Goal: Task Accomplishment & Management: Complete application form

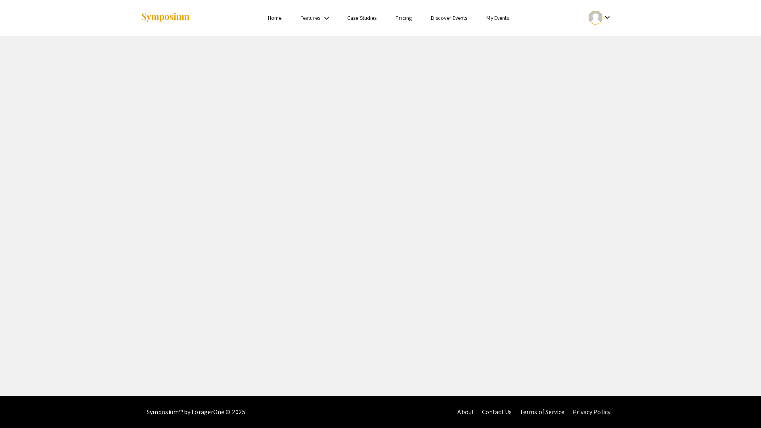
click at [491, 21] on link "My Events" at bounding box center [497, 17] width 23 height 7
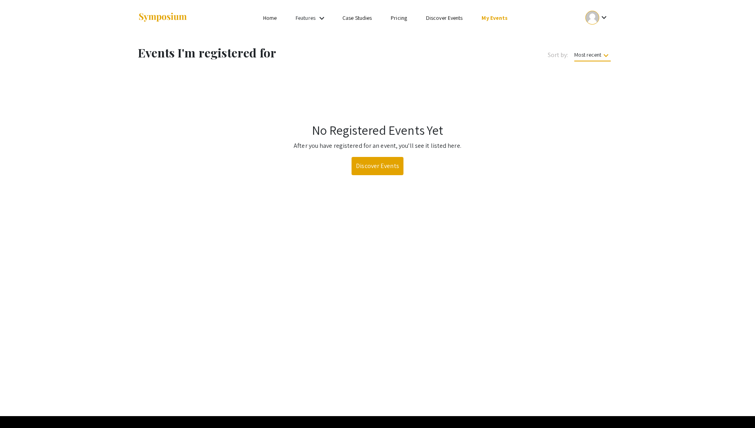
click at [274, 25] on div at bounding box center [217, 18] width 158 height 36
click at [275, 15] on link "Home" at bounding box center [269, 17] width 13 height 7
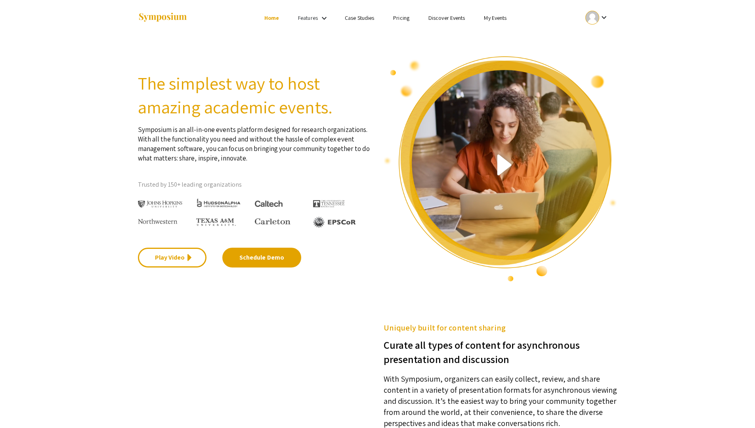
click at [602, 20] on mat-icon "keyboard_arrow_down" at bounding box center [604, 18] width 10 height 10
drag, startPoint x: 608, startPoint y: 35, endPoint x: 602, endPoint y: 64, distance: 29.5
click at [602, 64] on div "My Account My Submissions Sign out" at bounding box center [601, 58] width 49 height 63
click at [592, 16] on div at bounding box center [592, 18] width 14 height 14
click at [611, 65] on button "My Submissions" at bounding box center [601, 58] width 49 height 19
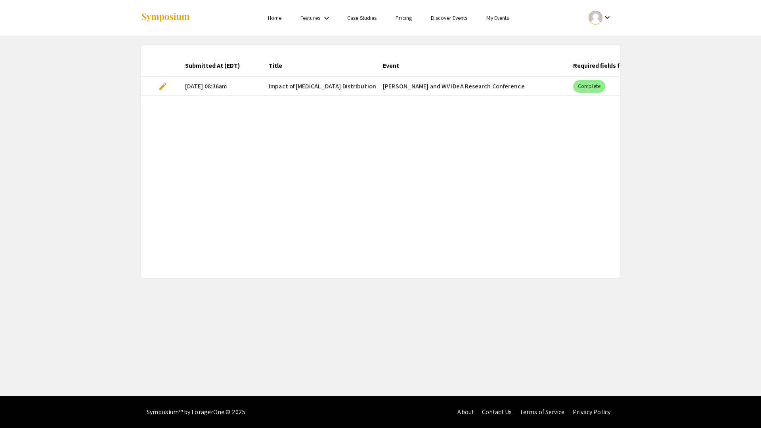
click at [500, 92] on mat-cell "[PERSON_NAME] and WV IDeA Research Conference" at bounding box center [471, 86] width 190 height 19
click at [347, 84] on span "Impact of [MEDICAL_DATA] Distribution on [MEDICAL_DATA] in the Setting of Simul…" at bounding box center [393, 87] width 248 height 10
click at [214, 87] on mat-cell "[DATE] 08:36am" at bounding box center [221, 86] width 84 height 19
click at [305, 82] on span "Impact of [MEDICAL_DATA] Distribution on [MEDICAL_DATA] in the Setting of Simul…" at bounding box center [393, 87] width 248 height 10
click at [222, 88] on mat-cell "[DATE] 08:36am" at bounding box center [221, 86] width 84 height 19
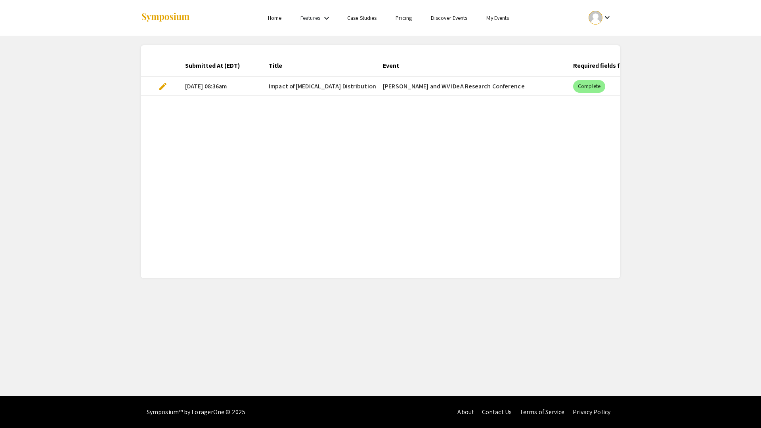
click at [305, 85] on span "Impact of [MEDICAL_DATA] Distribution on [MEDICAL_DATA] in the Setting of Simul…" at bounding box center [393, 87] width 248 height 10
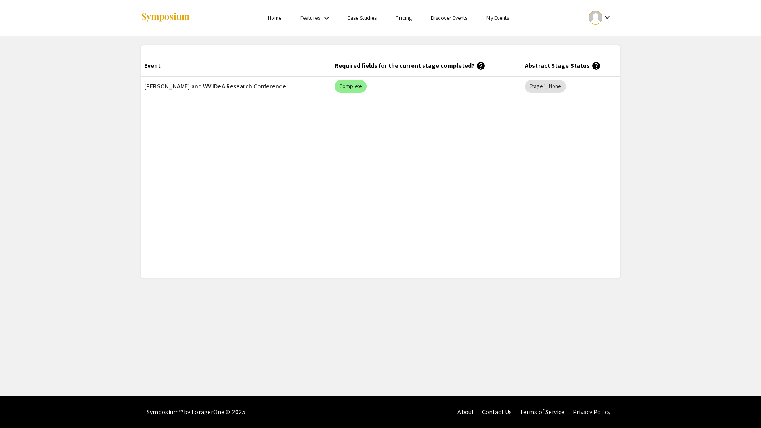
scroll to position [0, 327]
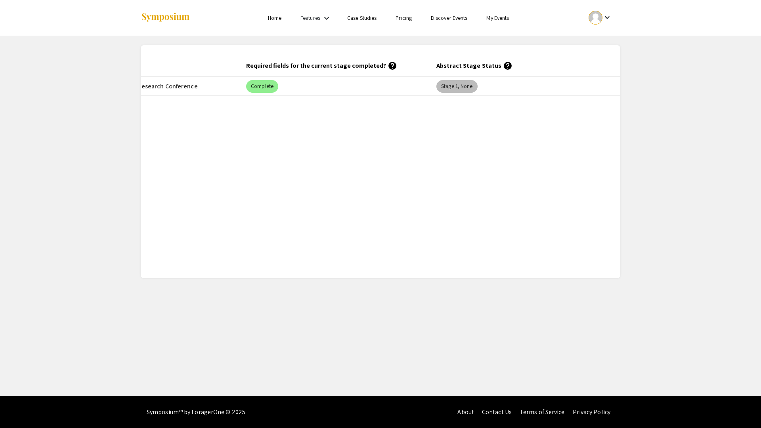
click at [458, 86] on mat-chip "Stage 1, None" at bounding box center [456, 86] width 41 height 13
click at [468, 66] on mat-header-cell "Abstract Stage Status help" at bounding box center [525, 66] width 190 height 22
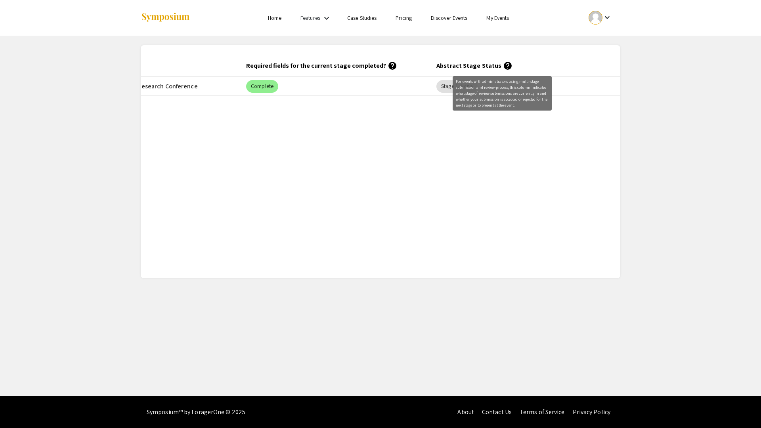
click at [503, 67] on mat-icon "help" at bounding box center [508, 66] width 10 height 10
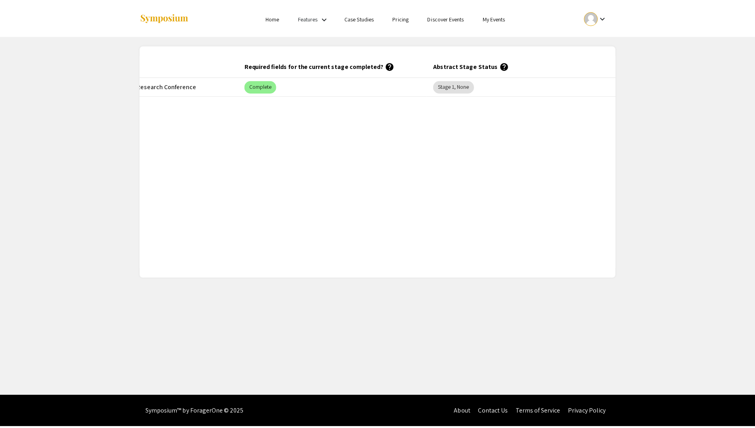
scroll to position [0, 0]
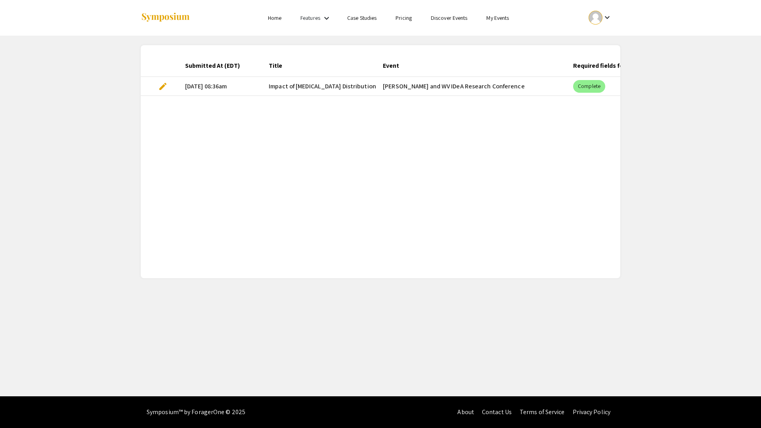
click at [225, 86] on mat-cell "[DATE] 08:36am" at bounding box center [221, 86] width 84 height 19
click at [162, 88] on span "edit" at bounding box center [163, 87] width 10 height 10
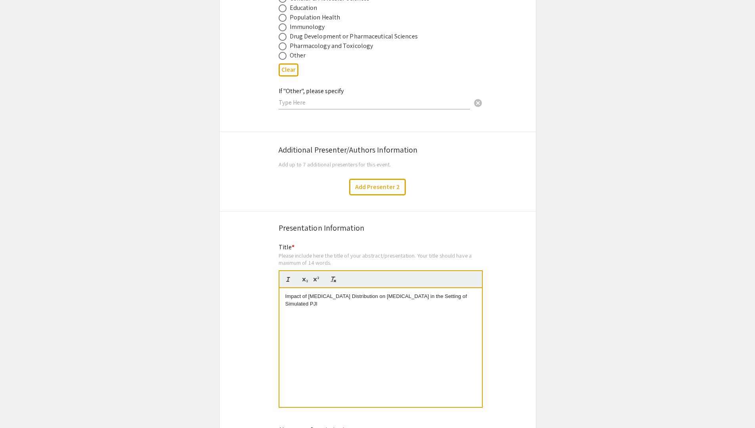
scroll to position [1270, 0]
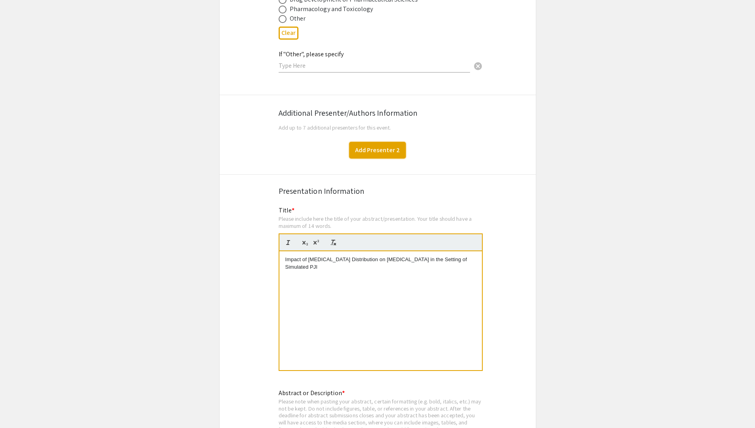
click at [377, 143] on button "Add Presenter 2" at bounding box center [377, 150] width 57 height 17
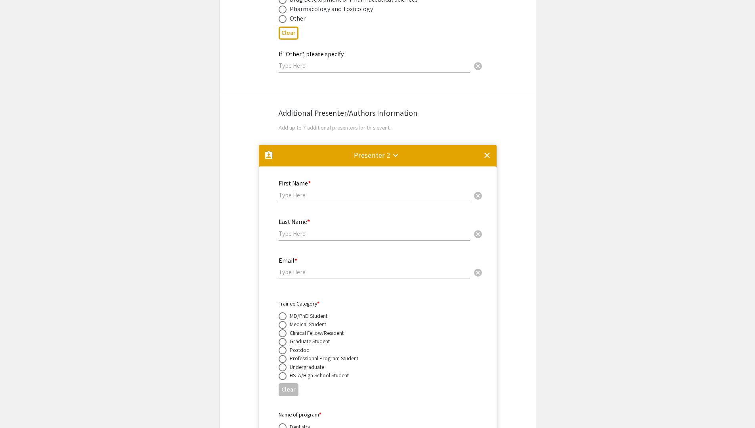
scroll to position [1406, 0]
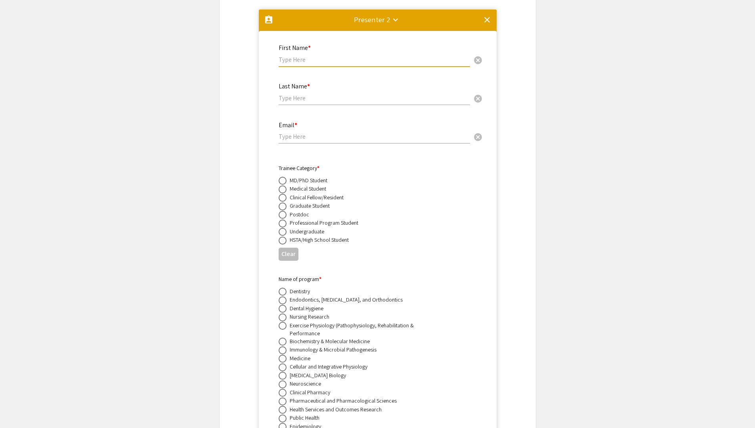
click at [335, 55] on input "text" at bounding box center [374, 59] width 191 height 8
type input "Beethi"
type input "Sinha"
click at [339, 132] on input "email" at bounding box center [374, 136] width 191 height 8
paste input "[EMAIL_ADDRESS][DOMAIN_NAME]"
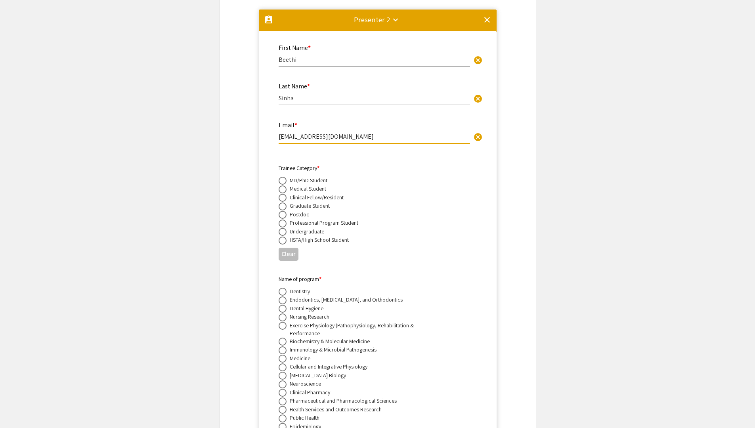
type input "[EMAIL_ADDRESS][DOMAIN_NAME]"
click at [218, 178] on app-edit-presentation "Symposium Presentation Submission [PERSON_NAME] and WV IDeA Research Conference…" at bounding box center [377, 258] width 755 height 3232
click at [284, 211] on span at bounding box center [283, 215] width 8 height 8
click at [284, 211] on input "radio" at bounding box center [283, 215] width 8 height 8
radio input "true"
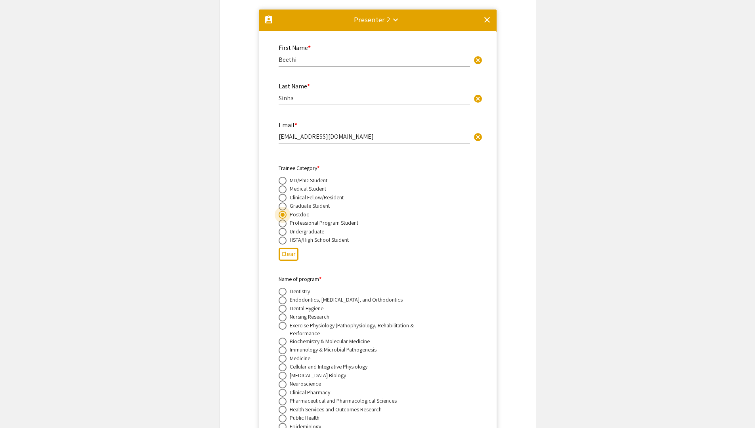
click at [284, 213] on span at bounding box center [283, 215] width 4 height 4
click at [284, 211] on input "radio" at bounding box center [283, 215] width 8 height 8
click at [283, 202] on mat-radio-button at bounding box center [284, 206] width 11 height 9
click at [283, 202] on span at bounding box center [283, 206] width 8 height 8
click at [283, 202] on input "radio" at bounding box center [283, 206] width 8 height 8
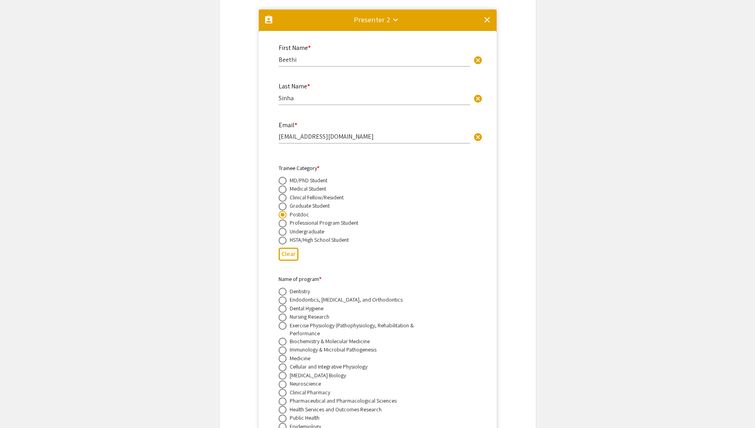
radio input "true"
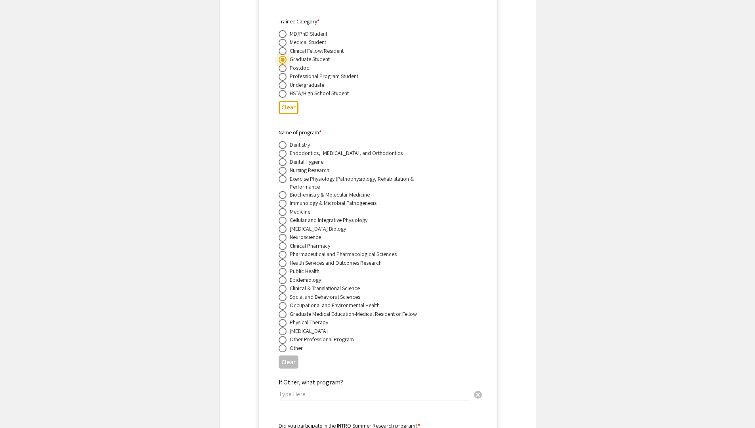
scroll to position [1555, 0]
click at [282, 215] on span at bounding box center [283, 219] width 8 height 8
click at [282, 215] on input "radio" at bounding box center [283, 219] width 8 height 8
radio input "true"
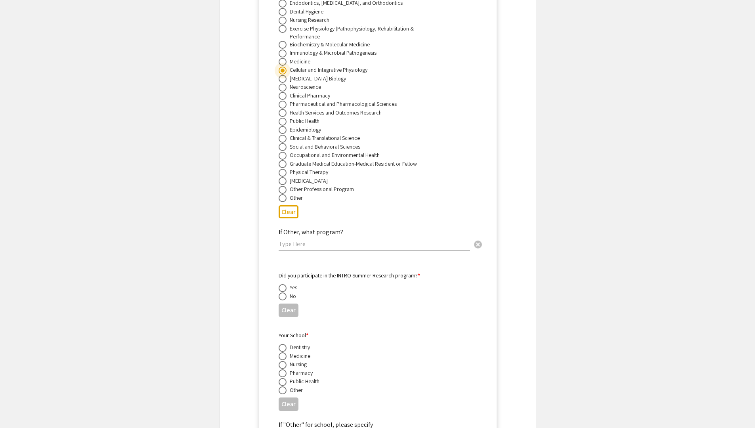
scroll to position [1703, 0]
click at [281, 292] on span at bounding box center [283, 296] width 8 height 8
click at [281, 292] on input "radio" at bounding box center [283, 296] width 8 height 8
radio input "true"
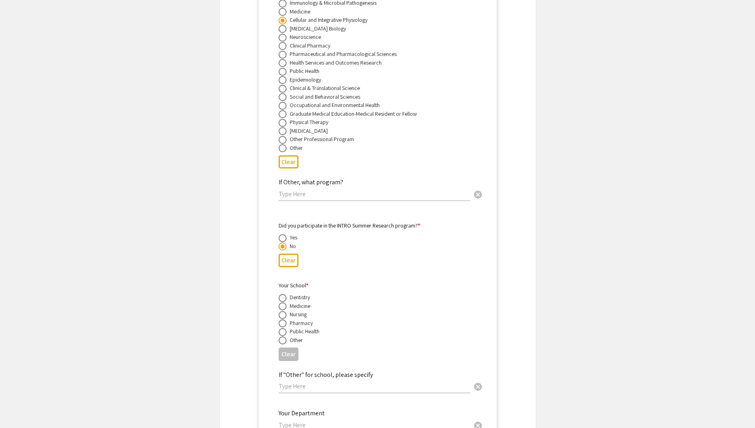
scroll to position [1753, 0]
click at [284, 336] on span at bounding box center [283, 340] width 8 height 8
click at [284, 336] on input "radio" at bounding box center [283, 340] width 8 height 8
radio input "true"
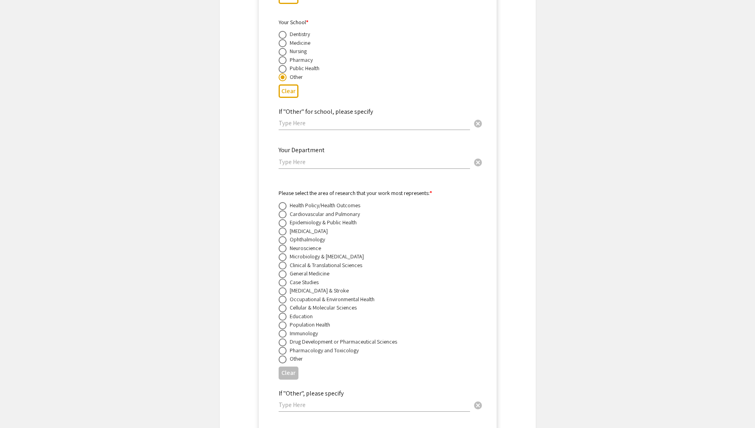
scroll to position [2018, 0]
click at [286, 259] on span at bounding box center [283, 263] width 8 height 8
click at [286, 259] on input "radio" at bounding box center [283, 263] width 8 height 8
radio input "true"
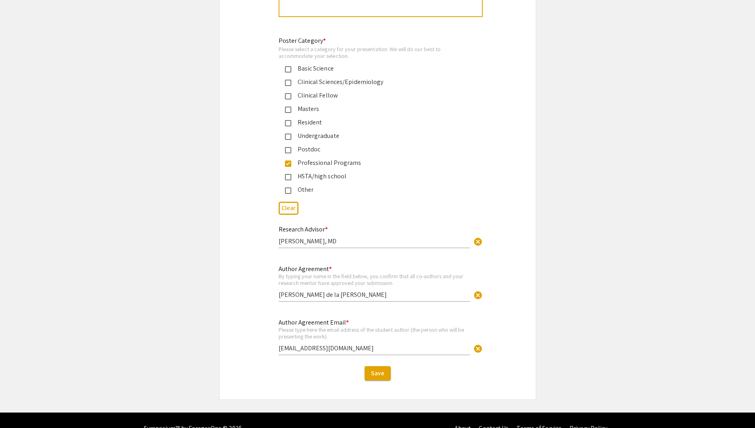
scroll to position [2891, 0]
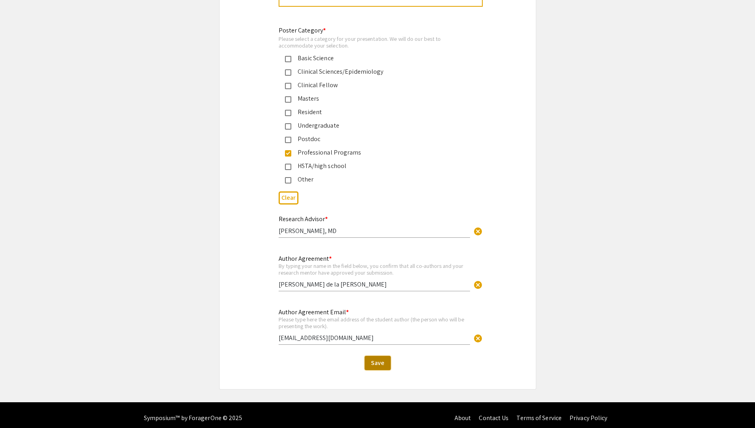
click at [375, 359] on span "Save" at bounding box center [377, 363] width 13 height 8
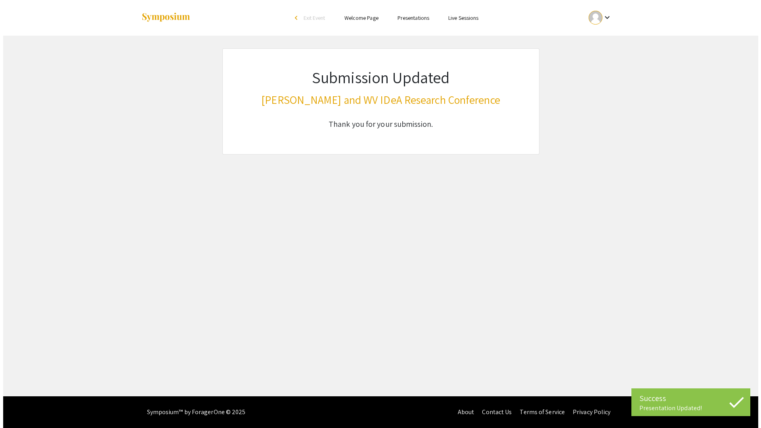
scroll to position [0, 0]
